Goal: Information Seeking & Learning: Check status

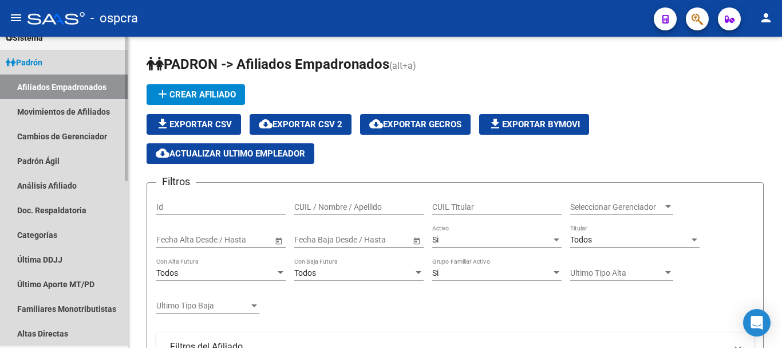
click at [40, 60] on span "Padrón" at bounding box center [24, 62] width 37 height 13
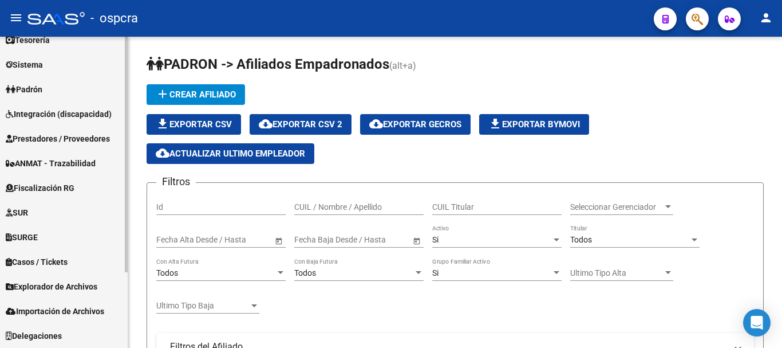
scroll to position [88, 0]
click at [70, 184] on span "Fiscalización RG" at bounding box center [40, 188] width 69 height 13
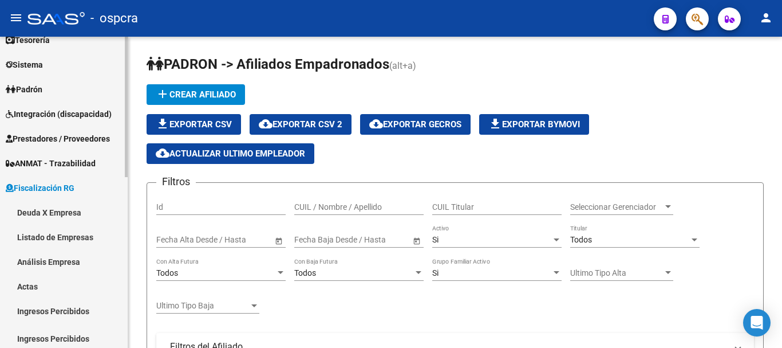
click at [67, 209] on link "Deuda X Empresa" at bounding box center [64, 212] width 128 height 25
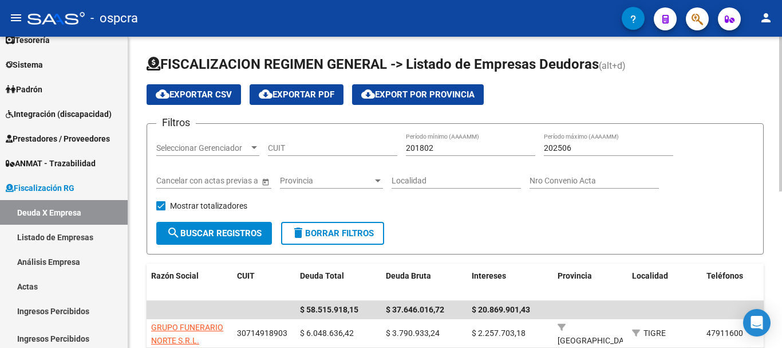
click at [328, 145] on input "CUIT" at bounding box center [332, 148] width 129 height 10
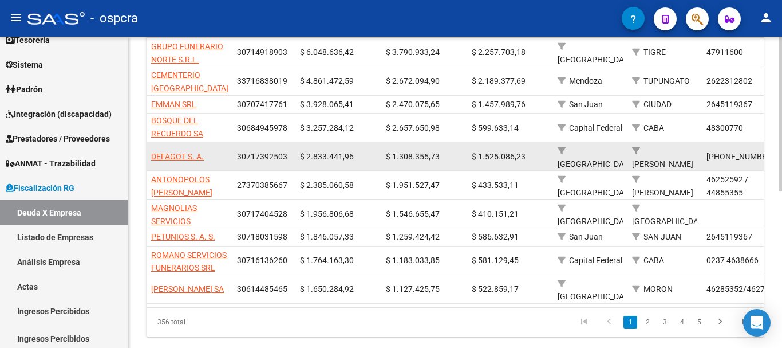
scroll to position [286, 0]
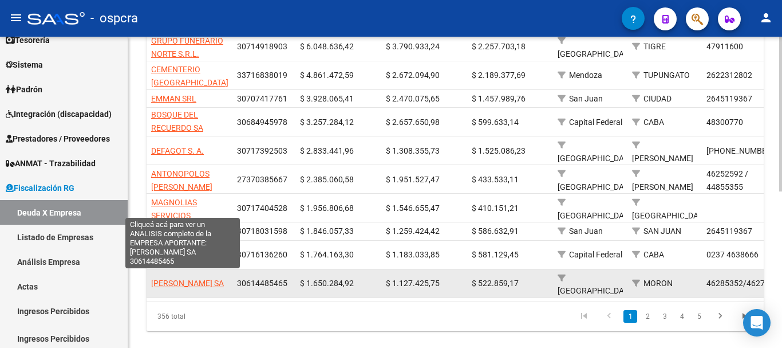
click at [195, 278] on span "[PERSON_NAME] SA" at bounding box center [187, 282] width 73 height 9
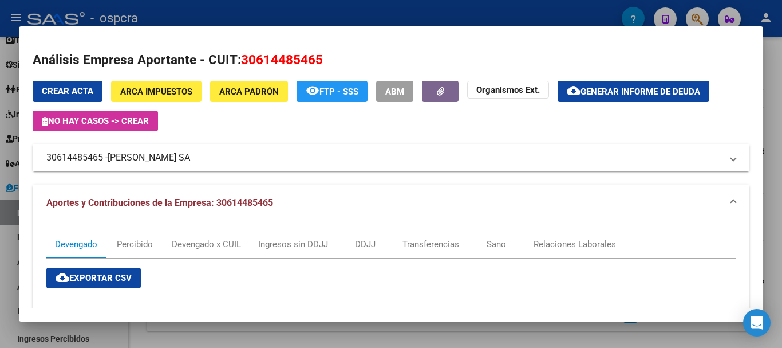
click at [32, 168] on mat-dialog-content "Análisis Empresa Aportante - CUIT: 30614485465 Crear Acta ARCA Impuestos ARCA […" at bounding box center [391, 174] width 745 height 268
click at [0, 202] on div at bounding box center [391, 174] width 782 height 348
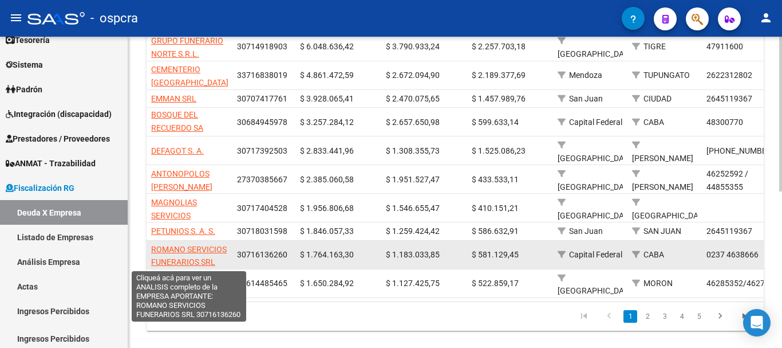
click at [161, 251] on span "ROMANO SERVICIOS FUNERARIOS SRL" at bounding box center [189, 256] width 76 height 22
type textarea "30716136260"
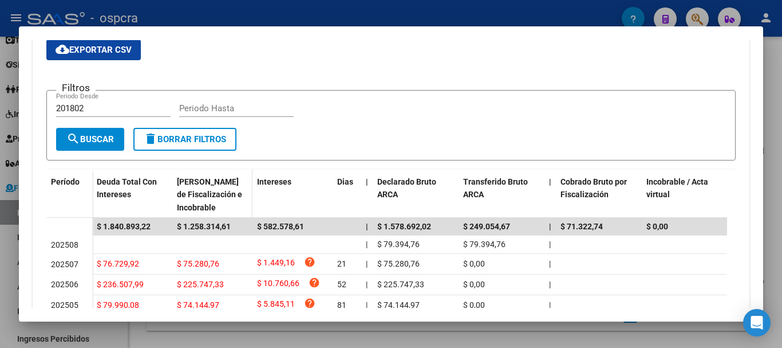
scroll to position [229, 0]
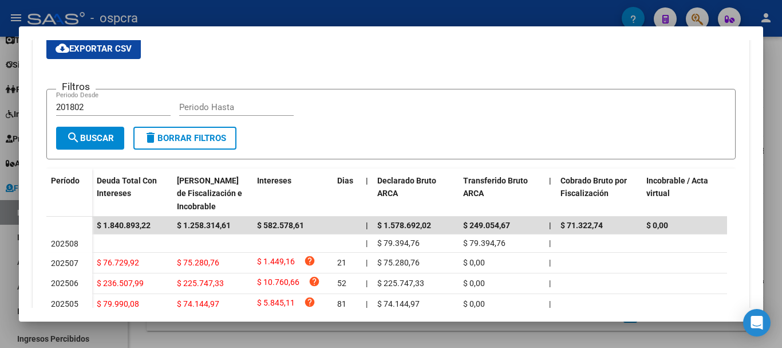
click at [0, 116] on div at bounding box center [391, 174] width 782 height 348
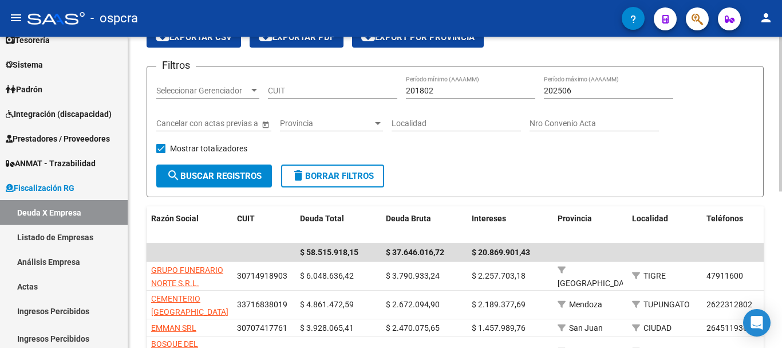
scroll to position [0, 0]
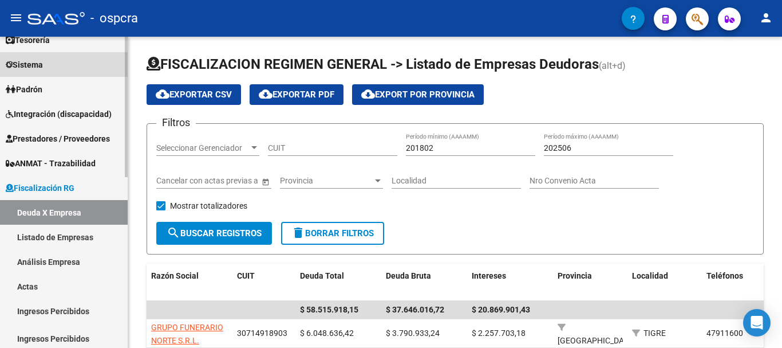
click at [64, 72] on link "Sistema" at bounding box center [64, 64] width 128 height 25
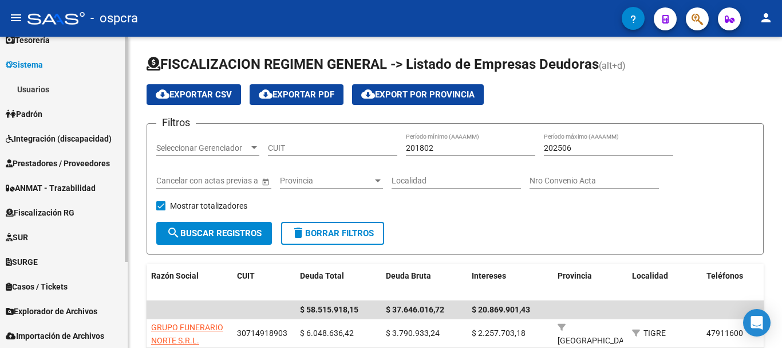
click at [64, 108] on link "Padrón" at bounding box center [64, 113] width 128 height 25
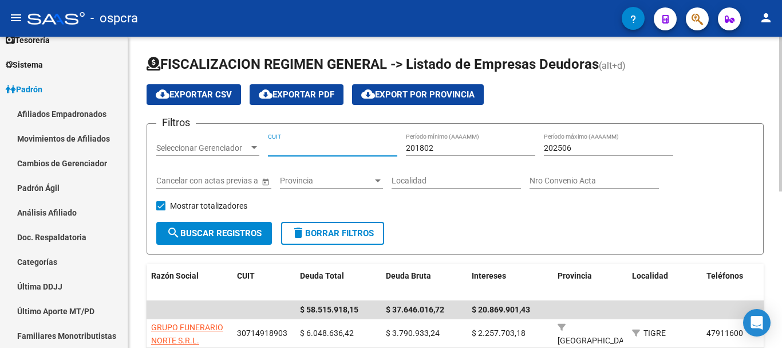
drag, startPoint x: 322, startPoint y: 147, endPoint x: 181, endPoint y: 140, distance: 141.1
click at [321, 147] on input "CUIT" at bounding box center [332, 148] width 129 height 10
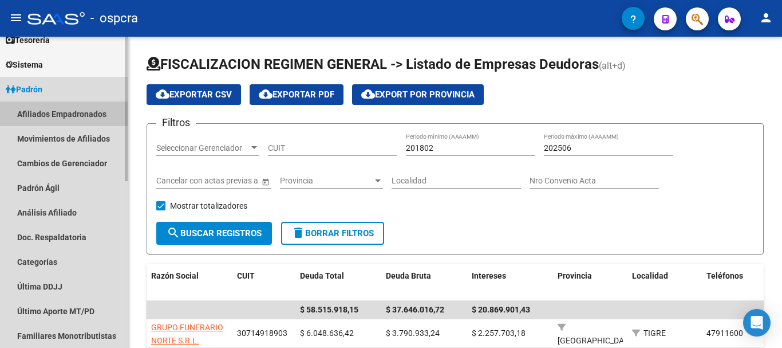
click at [89, 104] on link "Afiliados Empadronados" at bounding box center [64, 113] width 128 height 25
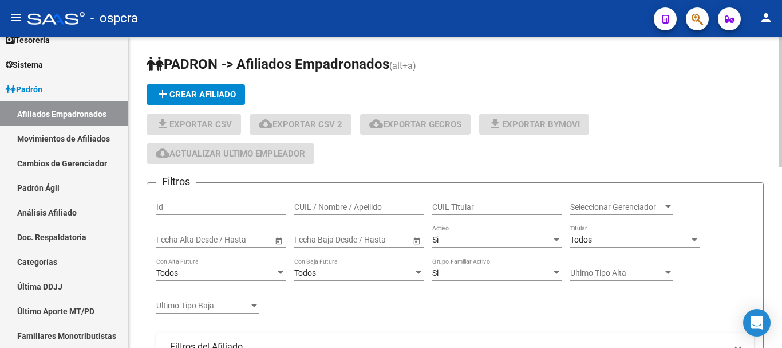
click at [353, 210] on input "CUIL / Nombre / Apellido" at bounding box center [358, 207] width 129 height 10
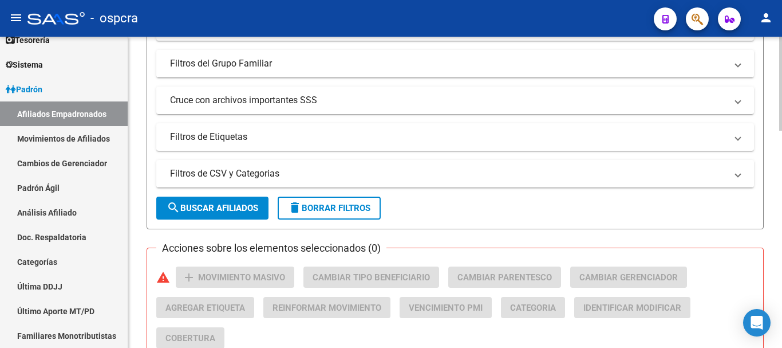
scroll to position [344, 0]
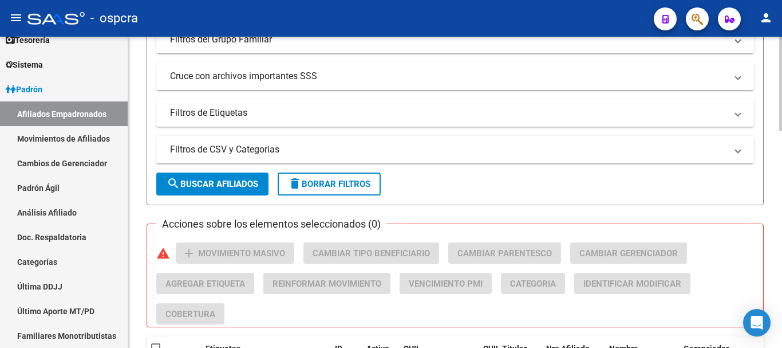
type input "[PERSON_NAME]"
click at [234, 183] on span "search Buscar Afiliados" at bounding box center [213, 184] width 92 height 10
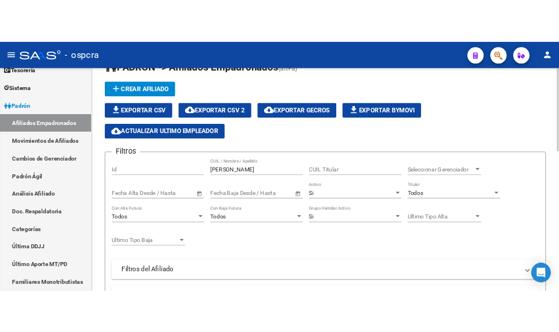
scroll to position [0, 0]
